Goal: Find contact information: Find contact information

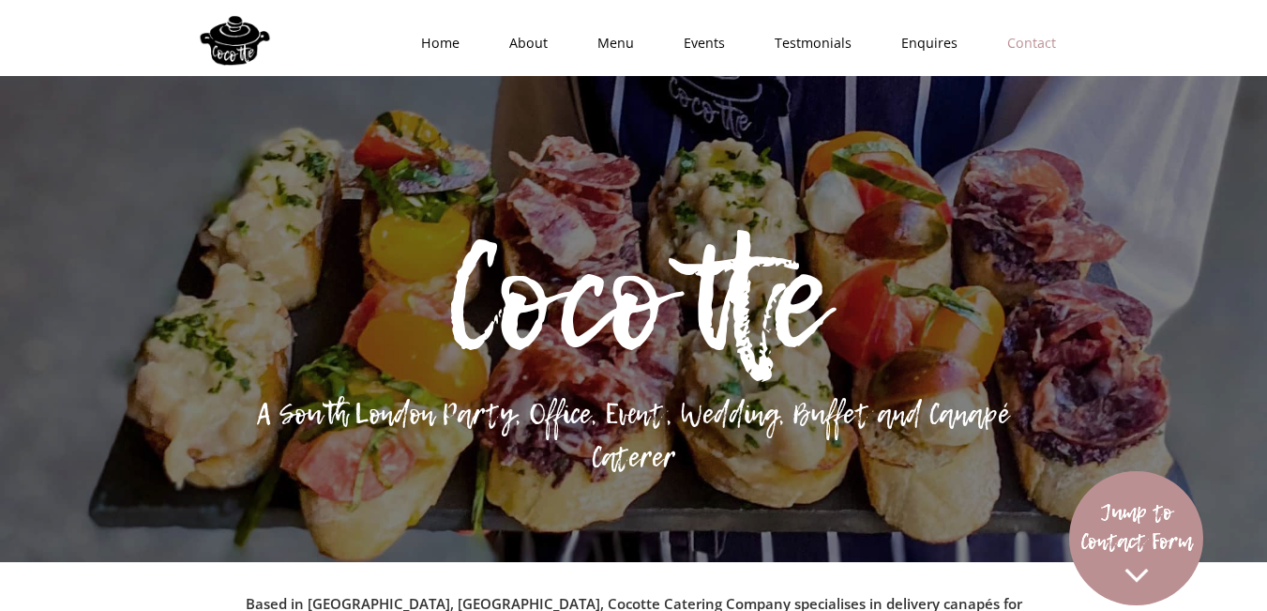
click at [1057, 43] on link "Contact" at bounding box center [1026, 43] width 99 height 56
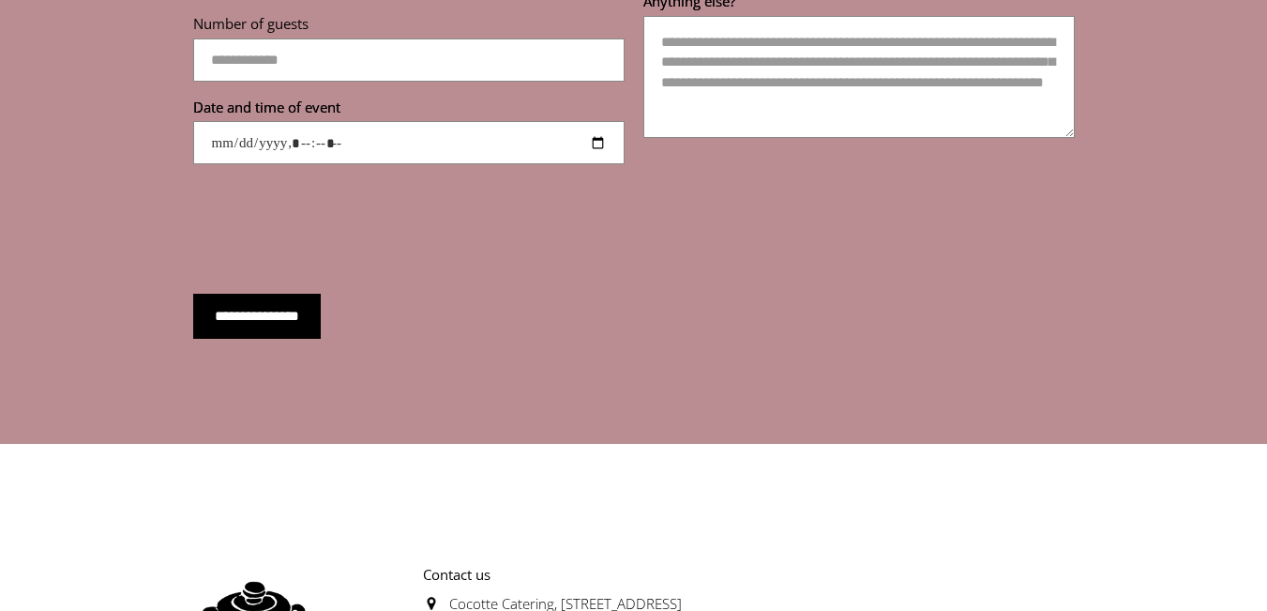
scroll to position [6709, 0]
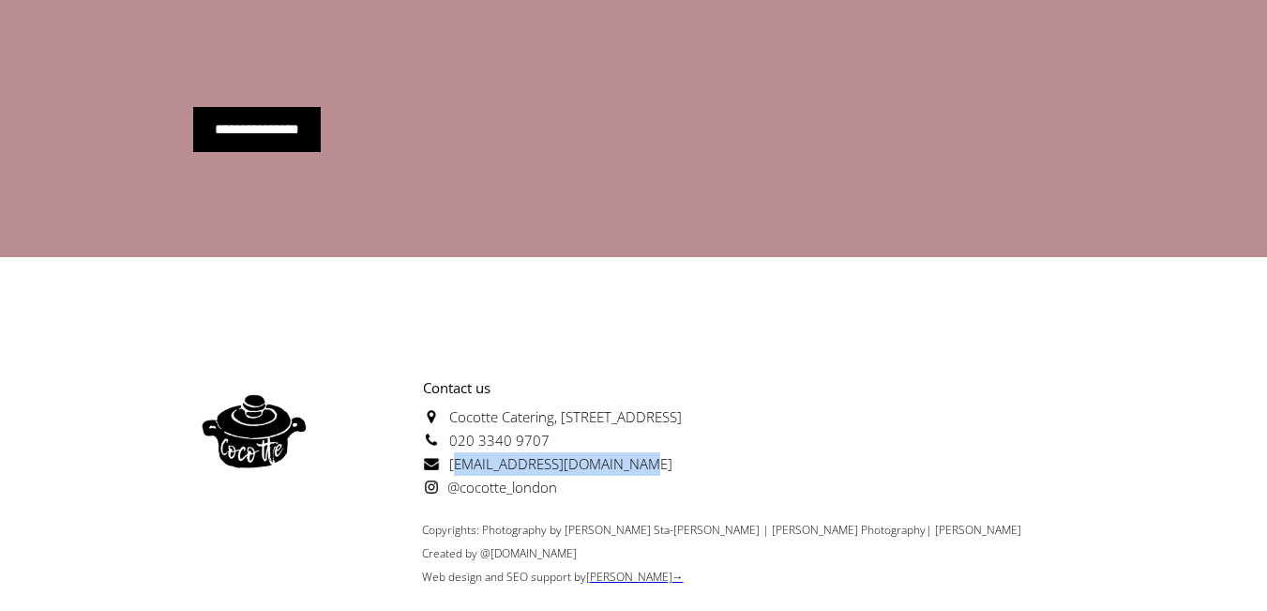
drag, startPoint x: 636, startPoint y: 411, endPoint x: 451, endPoint y: 413, distance: 184.8
click at [451, 413] on p "Contact us [GEOGRAPHIC_DATA][STREET_ADDRESS] 020 3340 9707 [EMAIL_ADDRESS][DOMA…" at bounding box center [498, 437] width 367 height 123
copy span "[EMAIL_ADDRESS][DOMAIN_NAME]"
drag, startPoint x: 565, startPoint y: 387, endPoint x: 447, endPoint y: 387, distance: 117.3
click at [447, 387] on p "Contact us [GEOGRAPHIC_DATA][STREET_ADDRESS] 020 3340 9707 [EMAIL_ADDRESS][DOMA…" at bounding box center [498, 437] width 367 height 123
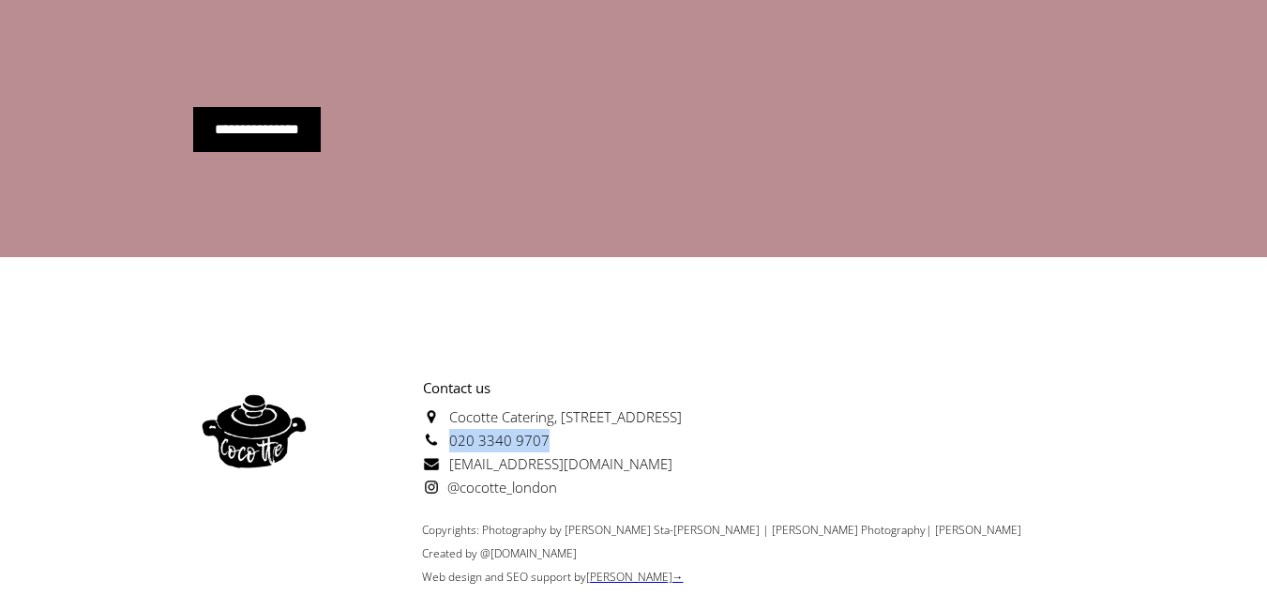
copy span "020 3340 9707"
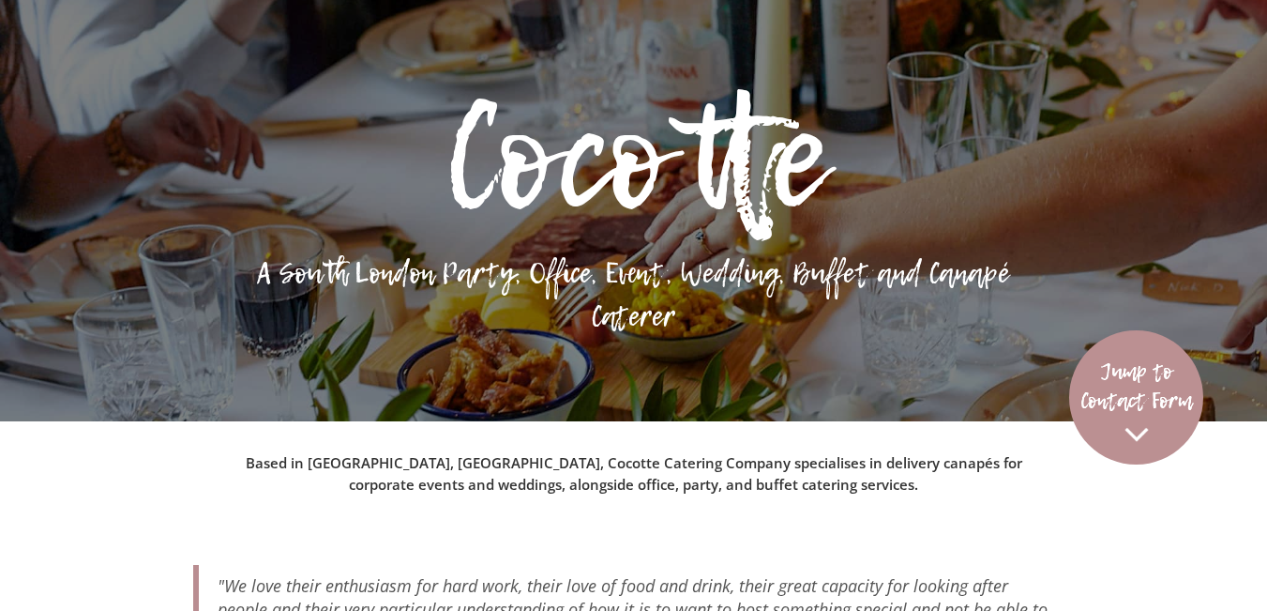
scroll to position [0, 0]
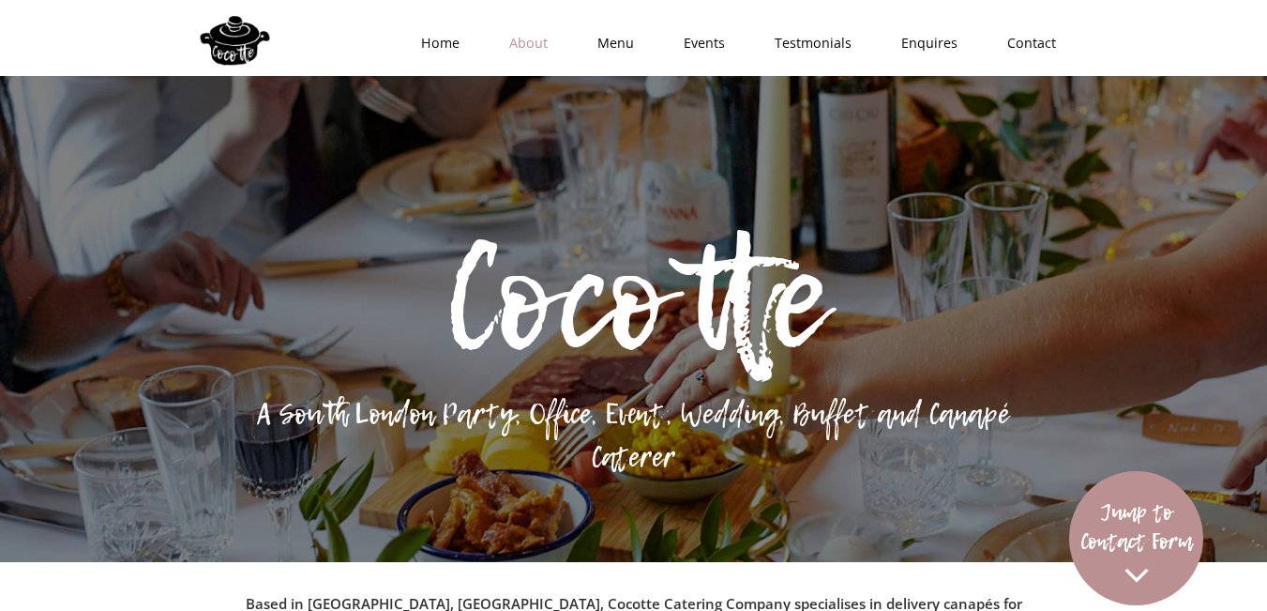
click at [543, 40] on link "About" at bounding box center [522, 43] width 88 height 56
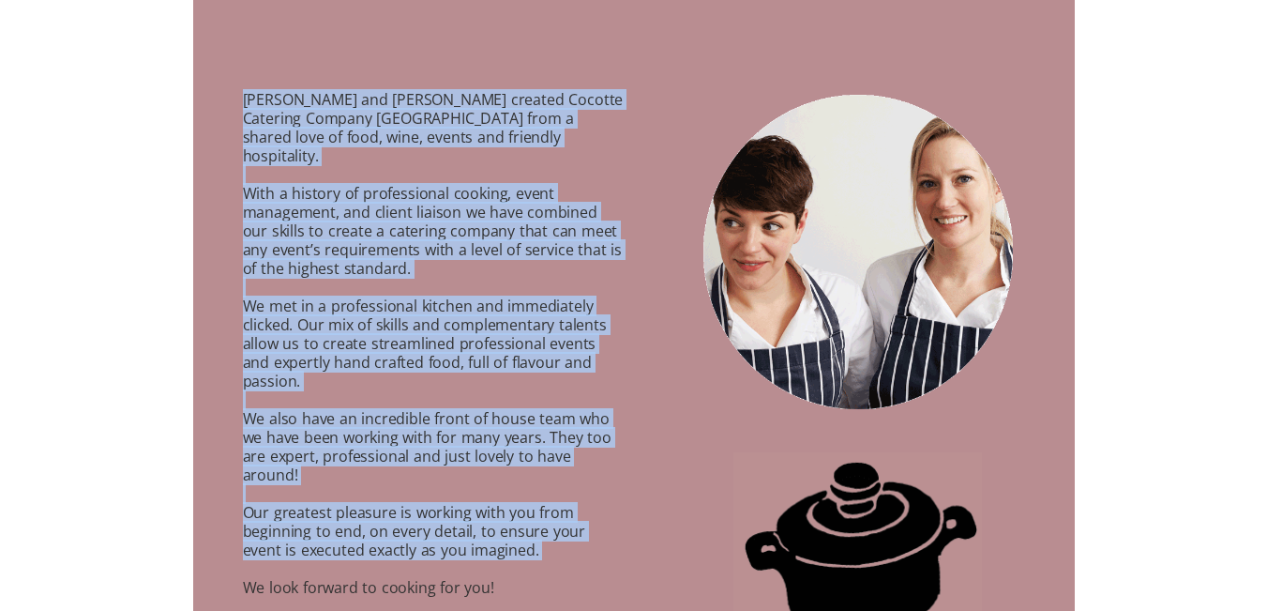
scroll to position [1128, 0]
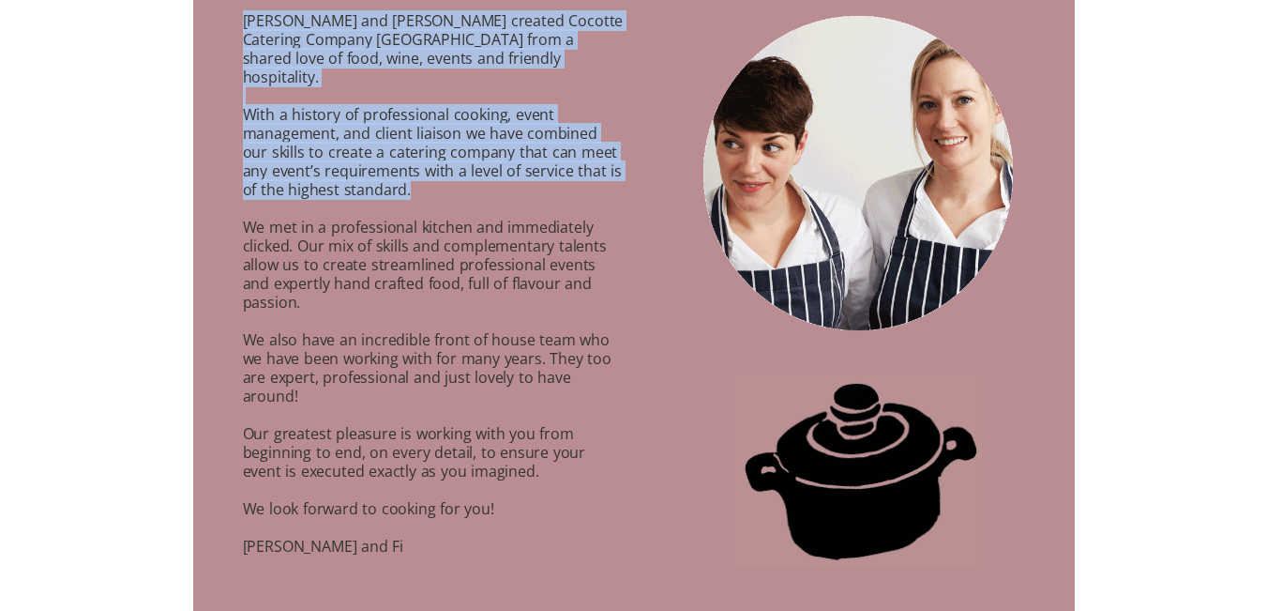
drag, startPoint x: 243, startPoint y: 489, endPoint x: 565, endPoint y: 163, distance: 457.7
click at [565, 163] on p "[PERSON_NAME] and [PERSON_NAME] created Cocotte Catering Company [GEOGRAPHIC_DA…" at bounding box center [409, 299] width 433 height 618
copy p "[PERSON_NAME] and [PERSON_NAME] created Cocotte Catering Company [GEOGRAPHIC_DA…"
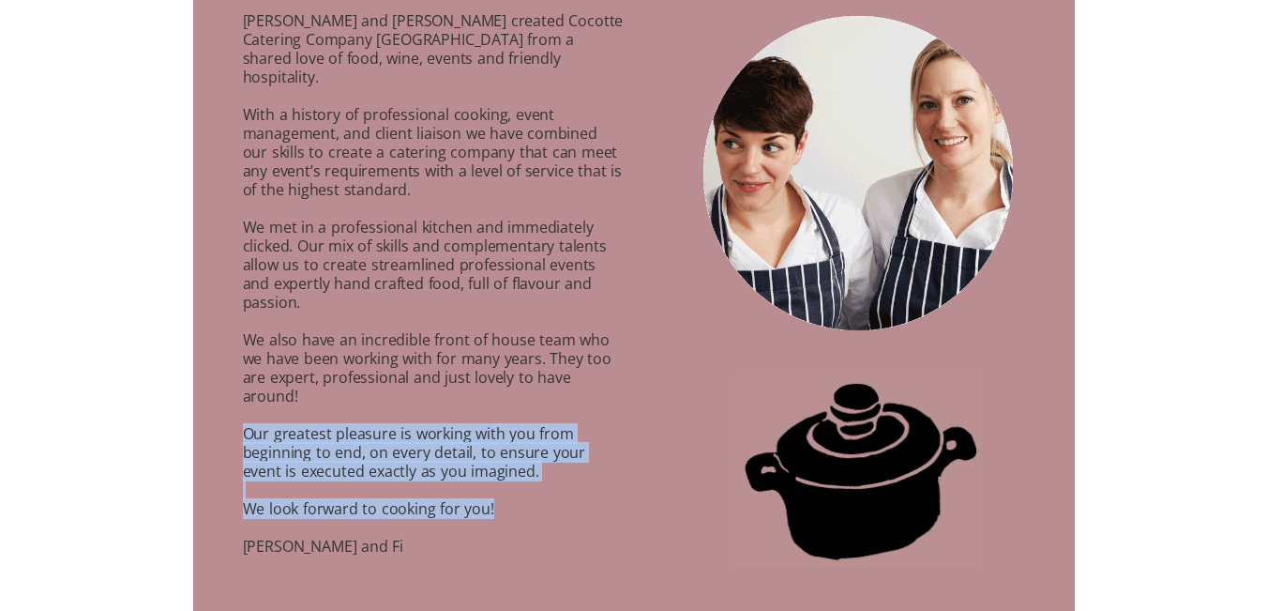
drag, startPoint x: 498, startPoint y: 455, endPoint x: 235, endPoint y: 371, distance: 275.6
click at [235, 371] on p "[PERSON_NAME] and [PERSON_NAME] created Cocotte Catering Company [GEOGRAPHIC_DA…" at bounding box center [409, 299] width 433 height 618
copy p "Our greatest pleasure is working with you from beginning to end, on every detai…"
